Goal: Information Seeking & Learning: Learn about a topic

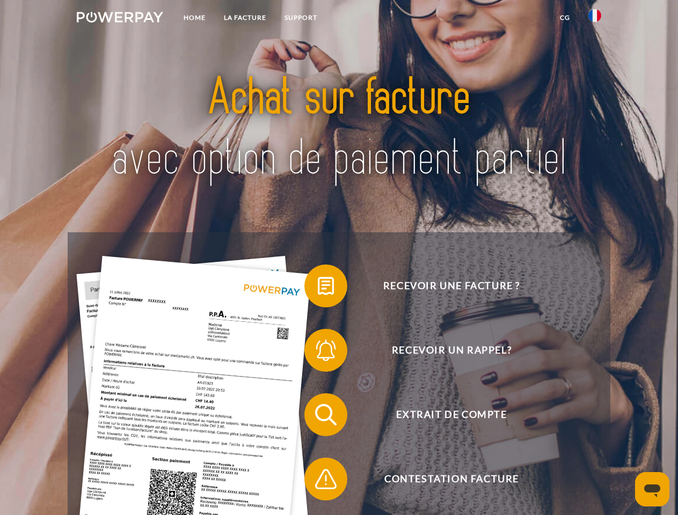
click at [120, 19] on img at bounding box center [120, 17] width 86 height 11
click at [595, 19] on img at bounding box center [594, 15] width 13 height 13
click at [565, 18] on link "CG" at bounding box center [565, 17] width 28 height 19
click at [318, 288] on span at bounding box center [310, 286] width 54 height 54
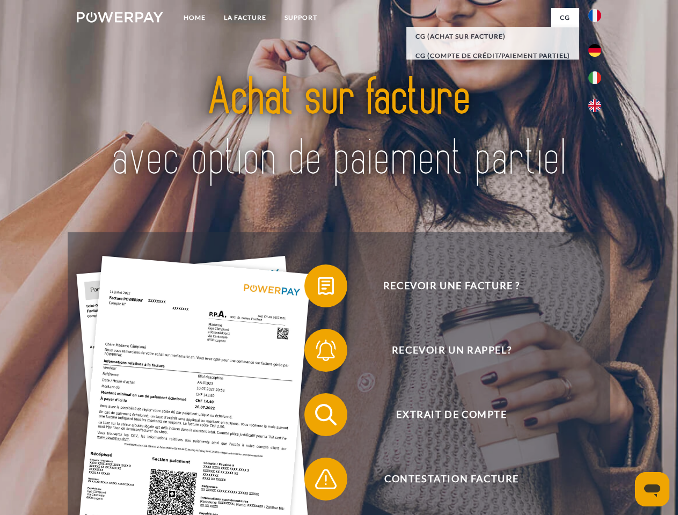
click at [318, 353] on span at bounding box center [310, 351] width 54 height 54
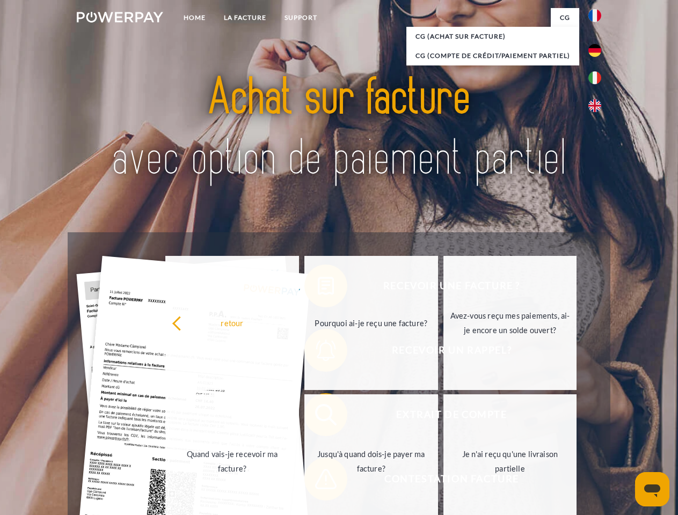
click at [318, 417] on link "Jusqu'à quand dois-je payer ma facture?" at bounding box center [371, 462] width 134 height 134
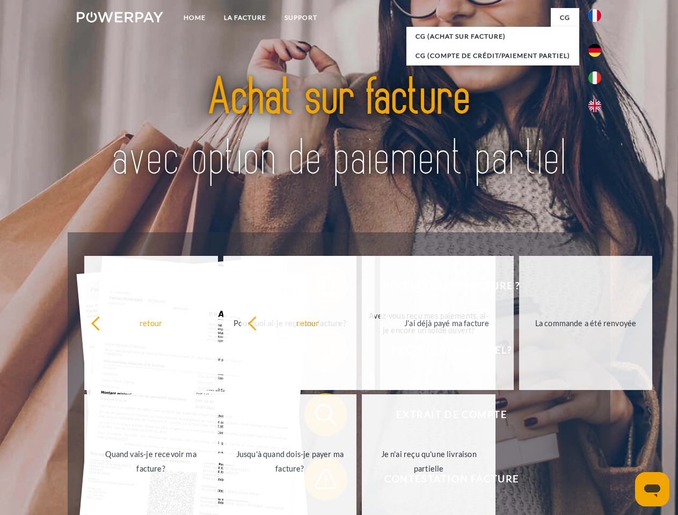
click at [318, 482] on span at bounding box center [310, 480] width 54 height 54
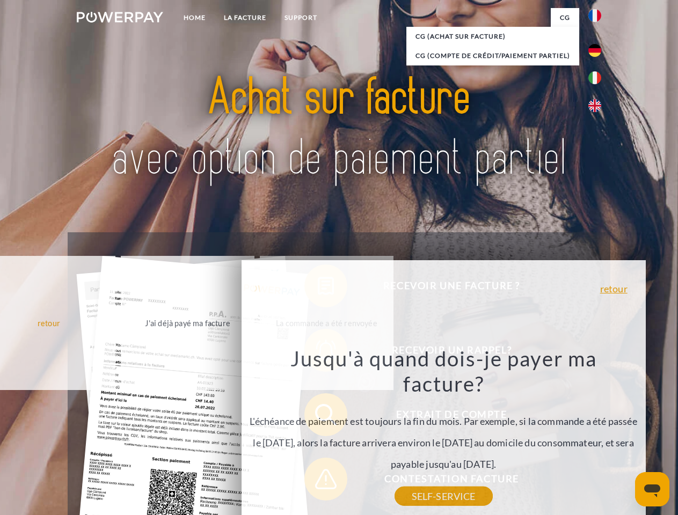
click at [652, 490] on icon "Ouvrir la fenêtre de messagerie" at bounding box center [652, 491] width 16 height 13
